Goal: Use online tool/utility

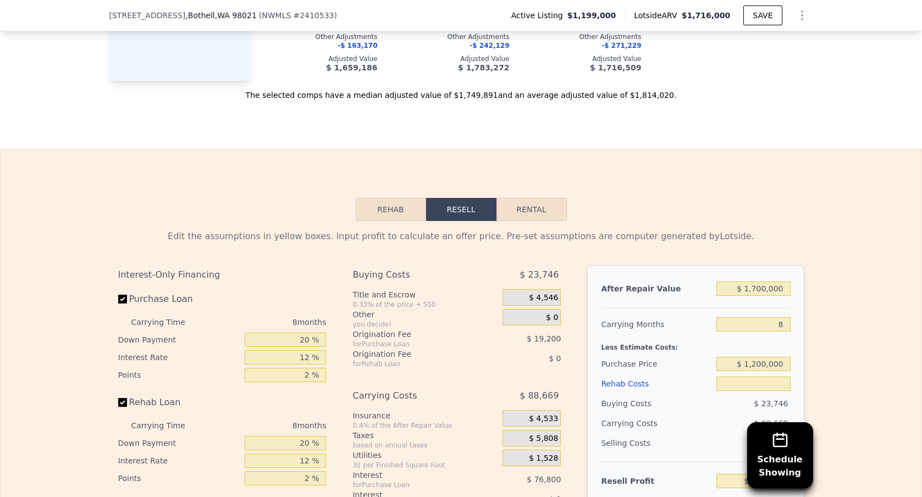
scroll to position [0, 4]
drag, startPoint x: 746, startPoint y: 299, endPoint x: 957, endPoint y: 302, distance: 210.5
click at [921, 302] on html "Search an address or region Solutions Company Open main menu Log In Free Accoun…" at bounding box center [461, 248] width 922 height 497
type input "$ 98"
type input "$ 2"
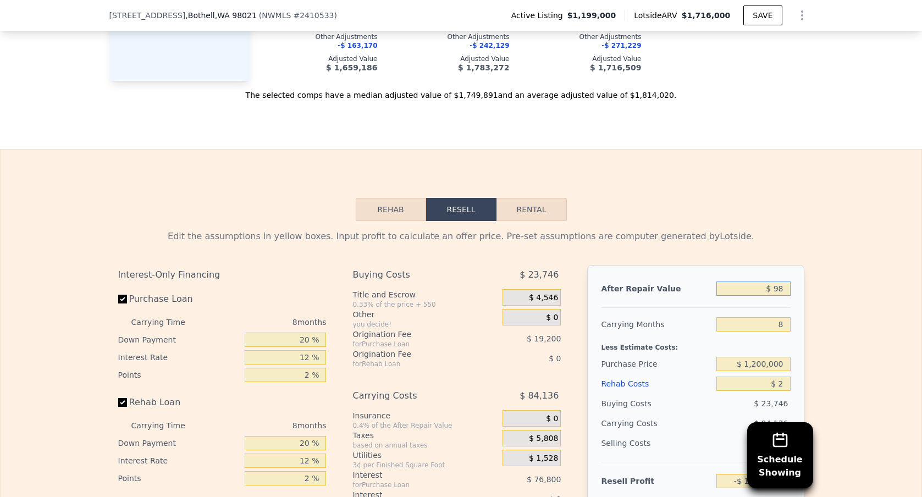
type input "-$ 1,308,343"
type input "$ 9"
type input "-$ 1,308,425"
type input "$ 95"
type input "-$ 1,308,346"
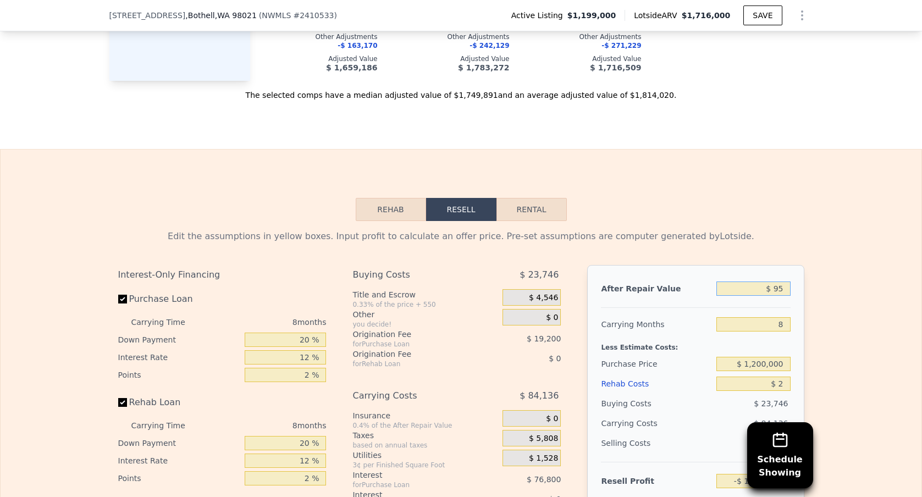
type input "$ 950"
type input "-$ 1,307,569"
type input "$ 950,000"
type input "-$ 442,506"
type input "$ 950,000"
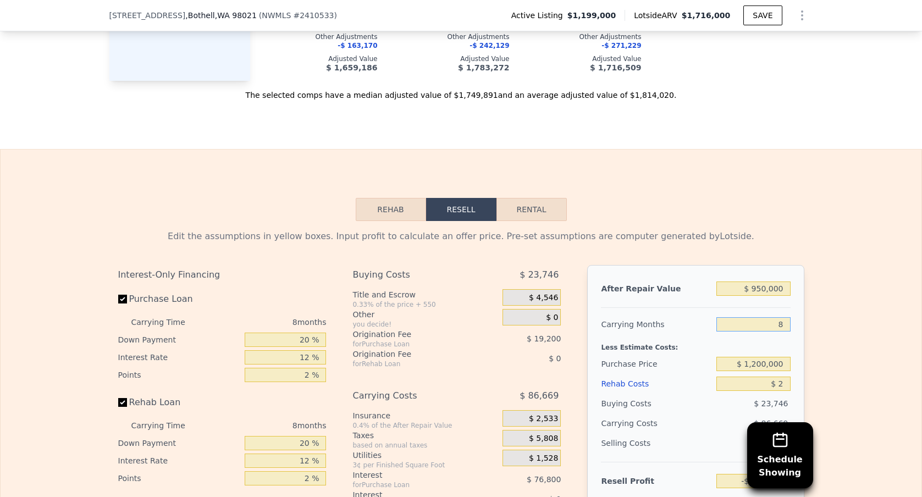
drag, startPoint x: 763, startPoint y: 332, endPoint x: 846, endPoint y: 344, distance: 84.4
click at [814, 332] on div "Edit the assumptions in yellow boxes. Input profit to calculate an offer price.…" at bounding box center [461, 425] width 920 height 409
type input "6"
type input "-$ 420,839"
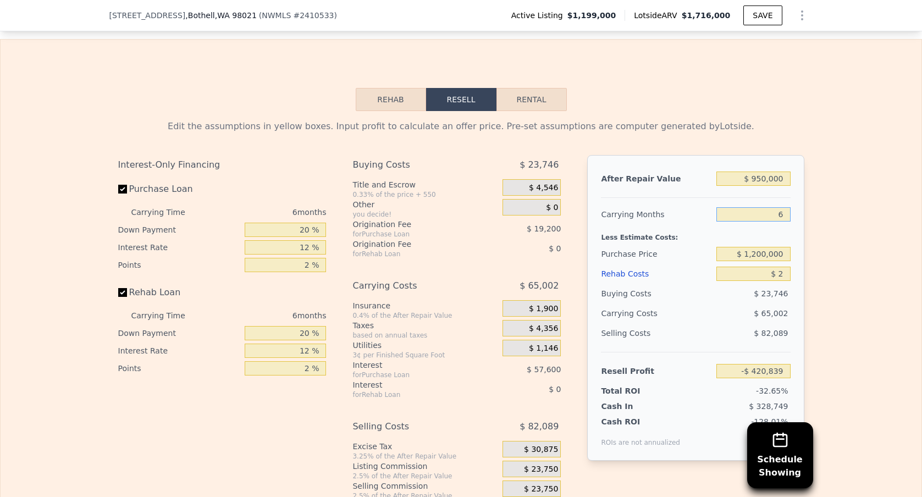
type input "6"
drag, startPoint x: 746, startPoint y: 261, endPoint x: 870, endPoint y: 271, distance: 125.1
click at [865, 271] on div "Edit the assumptions in yellow boxes. Input profit to calculate an offer price.…" at bounding box center [461, 315] width 920 height 409
type input "$ 8"
type input "$ 560,000"
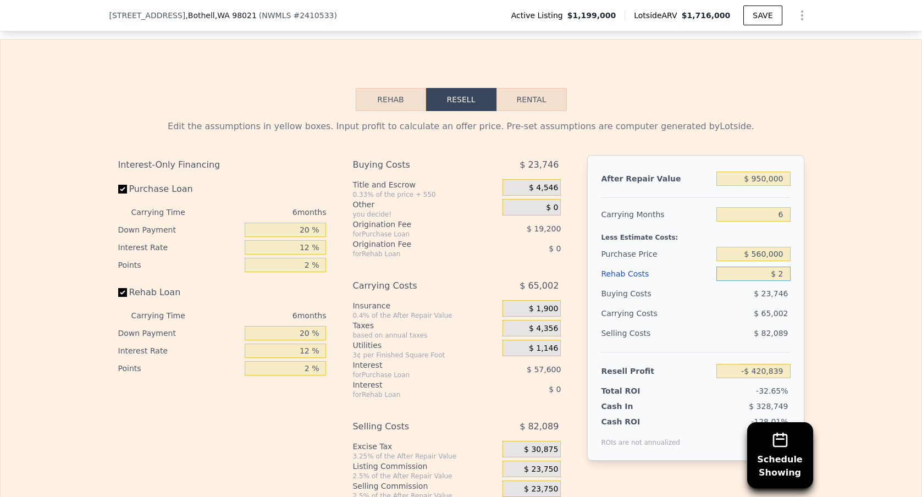
drag, startPoint x: 775, startPoint y: 282, endPoint x: 814, endPoint y: 280, distance: 38.5
click at [798, 280] on div "After Repair Value $ 950,000 Carrying Months 6 Less Estimate Costs: Purchase Pr…" at bounding box center [695, 308] width 217 height 306
type input "$ 262,252"
type input "$ 15"
type input "$ 262,239"
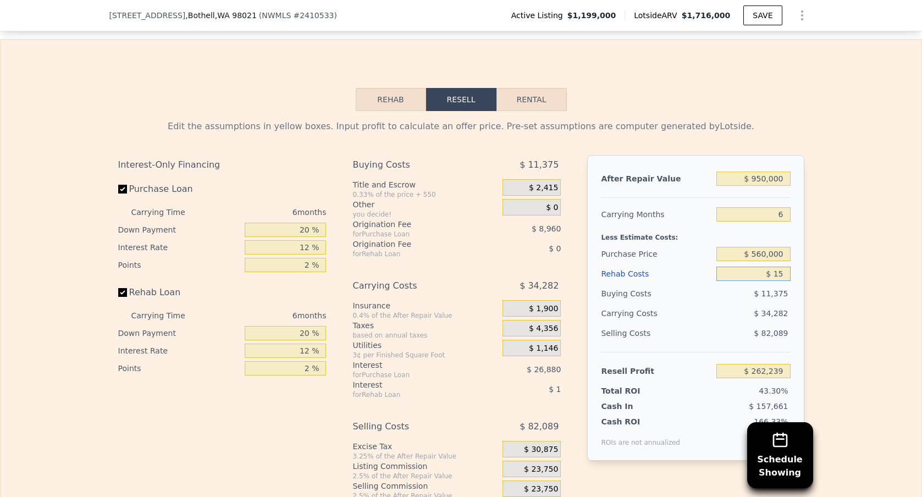
type input "$ 150"
type input "$ 262,096"
type input "$ 1,500"
type input "$ 260,658"
type input "$ 15,000"
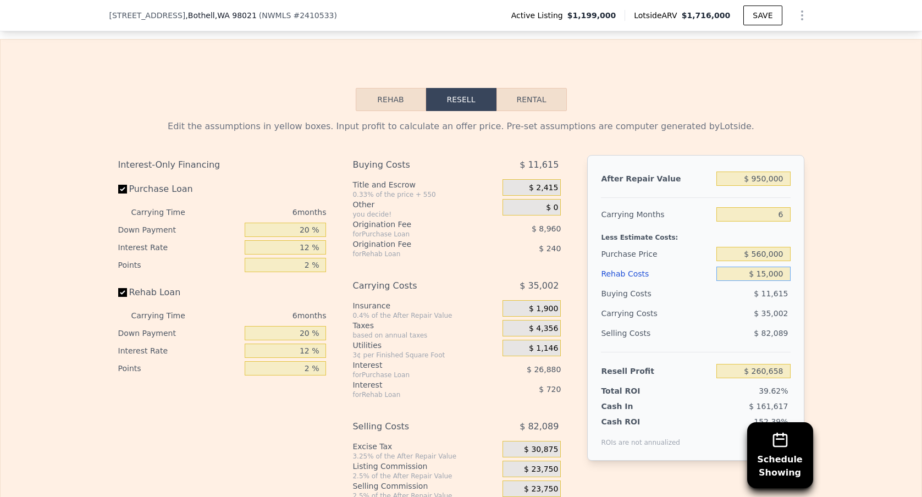
type input "$ 246,294"
type input "$ 150,000"
type input "$ 102,654"
type input "$ 150,000"
click at [818, 285] on div "Edit the assumptions in yellow boxes. Input profit to calculate an offer price.…" at bounding box center [461, 315] width 920 height 409
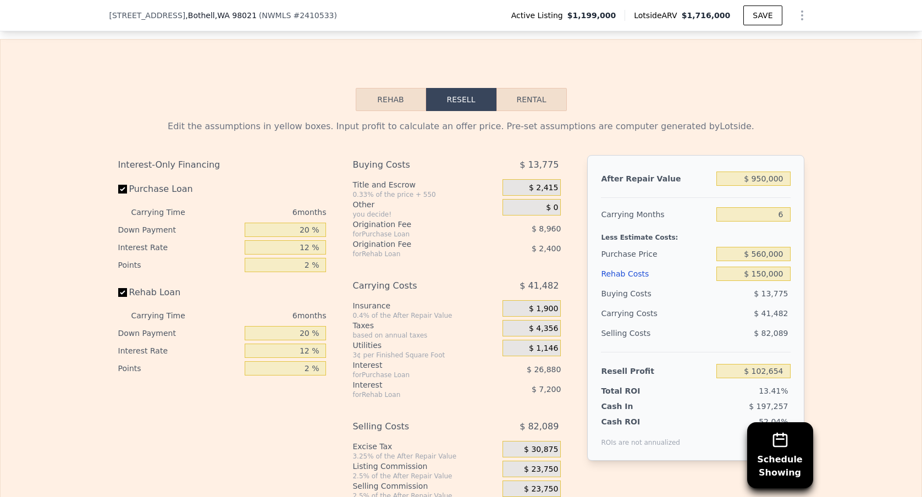
click at [708, 339] on div "Selling Costs $ 82,089" at bounding box center [695, 337] width 189 height 29
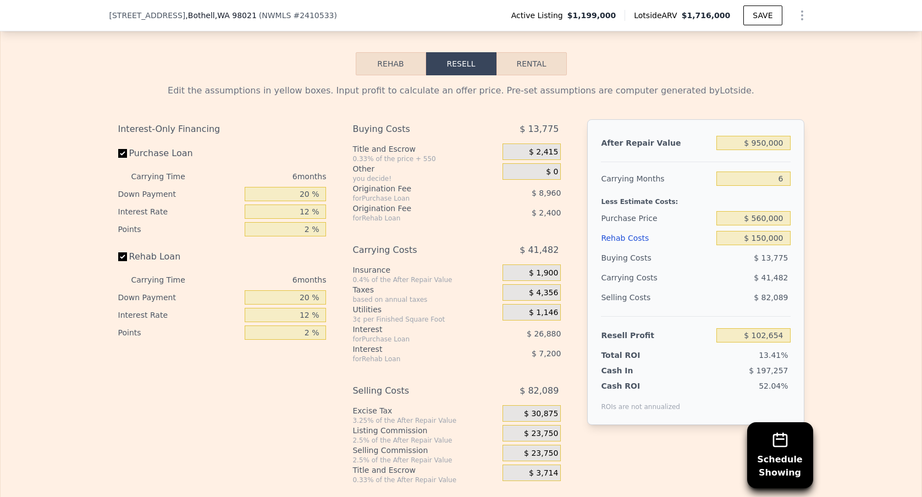
scroll to position [1797, 0]
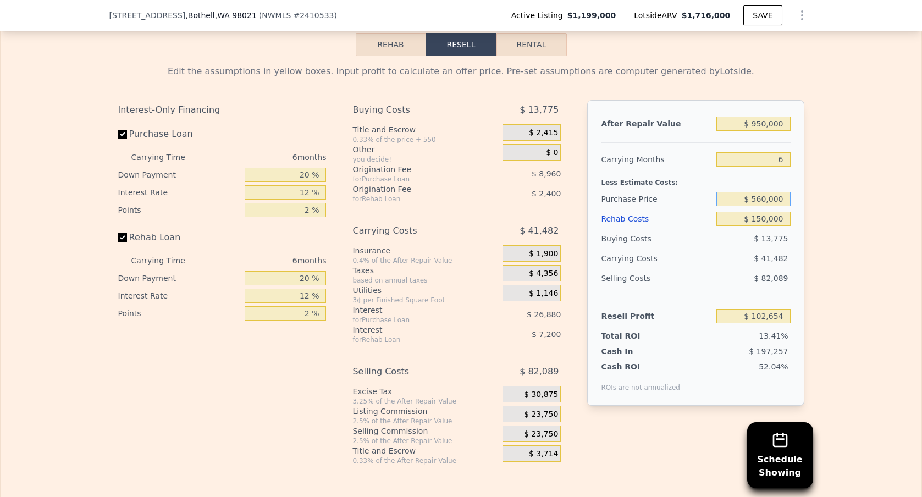
drag, startPoint x: 754, startPoint y: 206, endPoint x: 812, endPoint y: 209, distance: 57.8
click at [811, 209] on div "Edit the assumptions in yellow boxes. Input profit to calculate an offer price.…" at bounding box center [461, 260] width 920 height 409
drag, startPoint x: 757, startPoint y: 210, endPoint x: 868, endPoint y: 212, distance: 111.0
click at [867, 215] on div "Edit the assumptions in yellow boxes. Input profit to calculate an offer price.…" at bounding box center [461, 260] width 920 height 409
type input "$ 580,000"
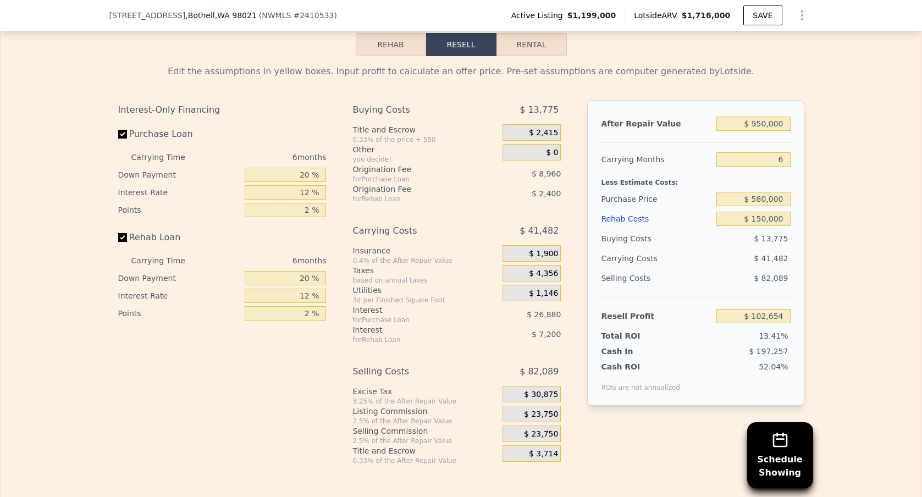
click at [724, 257] on div "$ 41,482" at bounding box center [732, 258] width 116 height 20
type input "$ 81,308"
drag, startPoint x: 761, startPoint y: 207, endPoint x: 880, endPoint y: 215, distance: 120.1
click at [880, 215] on div "Edit the assumptions in yellow boxes. Input profit to calculate an offer price.…" at bounding box center [461, 260] width 920 height 409
type input "$ 585,000"
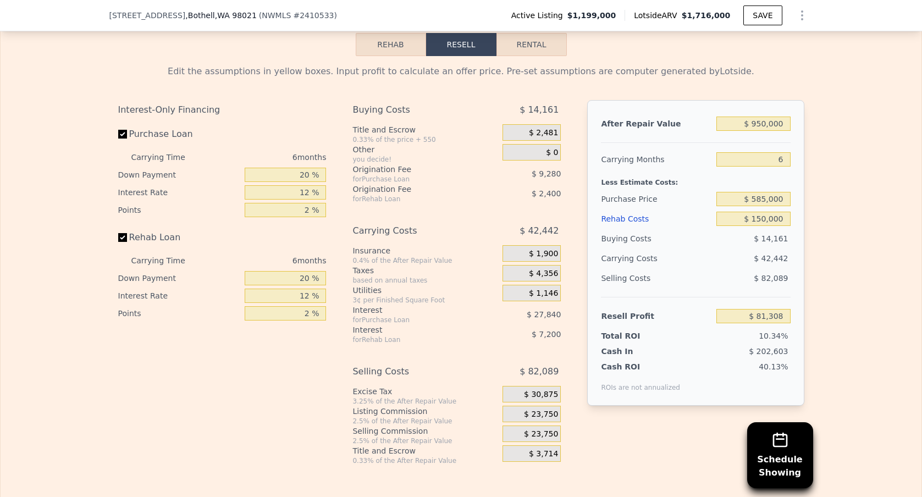
click at [690, 287] on div "Selling Costs" at bounding box center [656, 278] width 111 height 20
type input "$ 75,971"
drag, startPoint x: 756, startPoint y: 208, endPoint x: 816, endPoint y: 201, distance: 60.3
click at [814, 201] on div "Edit the assumptions in yellow boxes. Input profit to calculate an offer price.…" at bounding box center [461, 260] width 920 height 409
type input "$ 575,000"
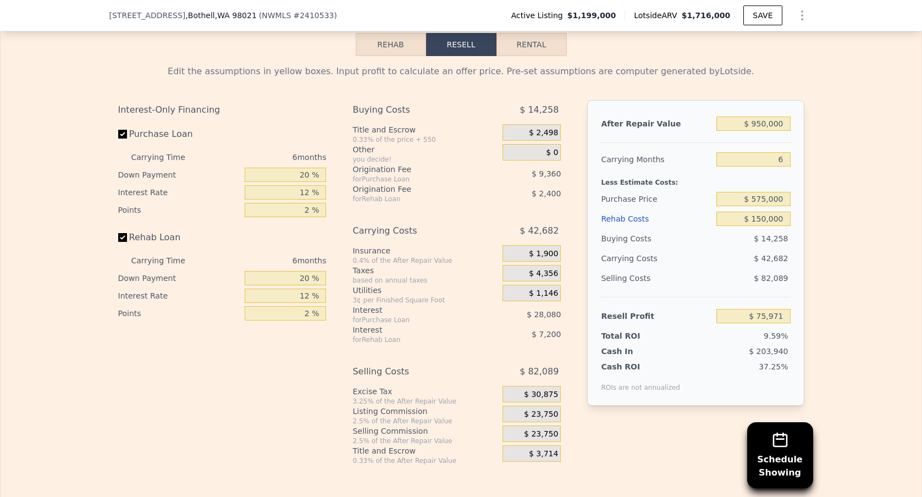
click at [743, 288] on div "$ 82,089" at bounding box center [753, 278] width 74 height 20
type input "$ 86,644"
